Goal: Task Accomplishment & Management: Use online tool/utility

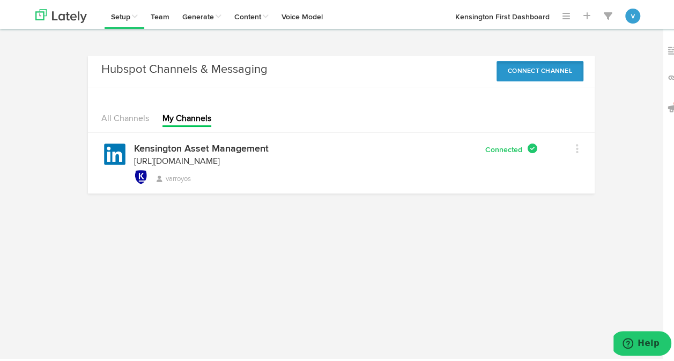
click at [512, 73] on button "Connect Channel" at bounding box center [540, 69] width 87 height 20
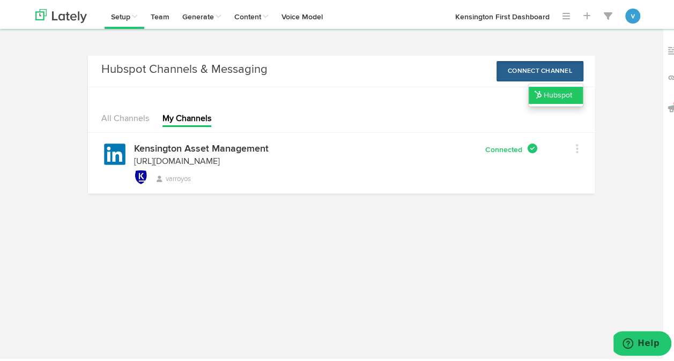
click at [542, 92] on link "Hubspot" at bounding box center [556, 93] width 54 height 17
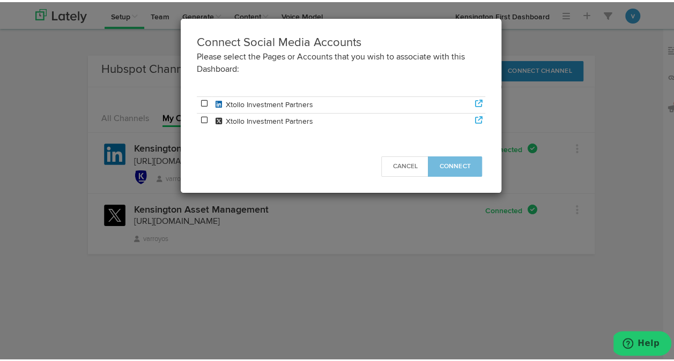
click at [200, 117] on icon at bounding box center [205, 118] width 10 height 8
click at [200, 116] on icon at bounding box center [205, 118] width 10 height 8
click at [398, 174] on button "Cancel" at bounding box center [404, 164] width 47 height 20
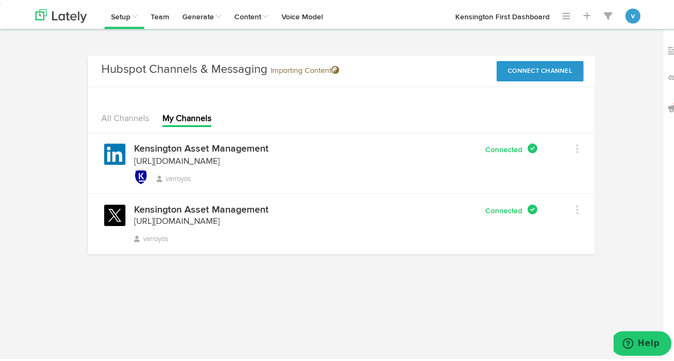
click at [346, 263] on body "Connect Social Media Accounts Please select the Pages or Accounts that you wish…" at bounding box center [341, 148] width 682 height 296
